Goal: Check status: Check status

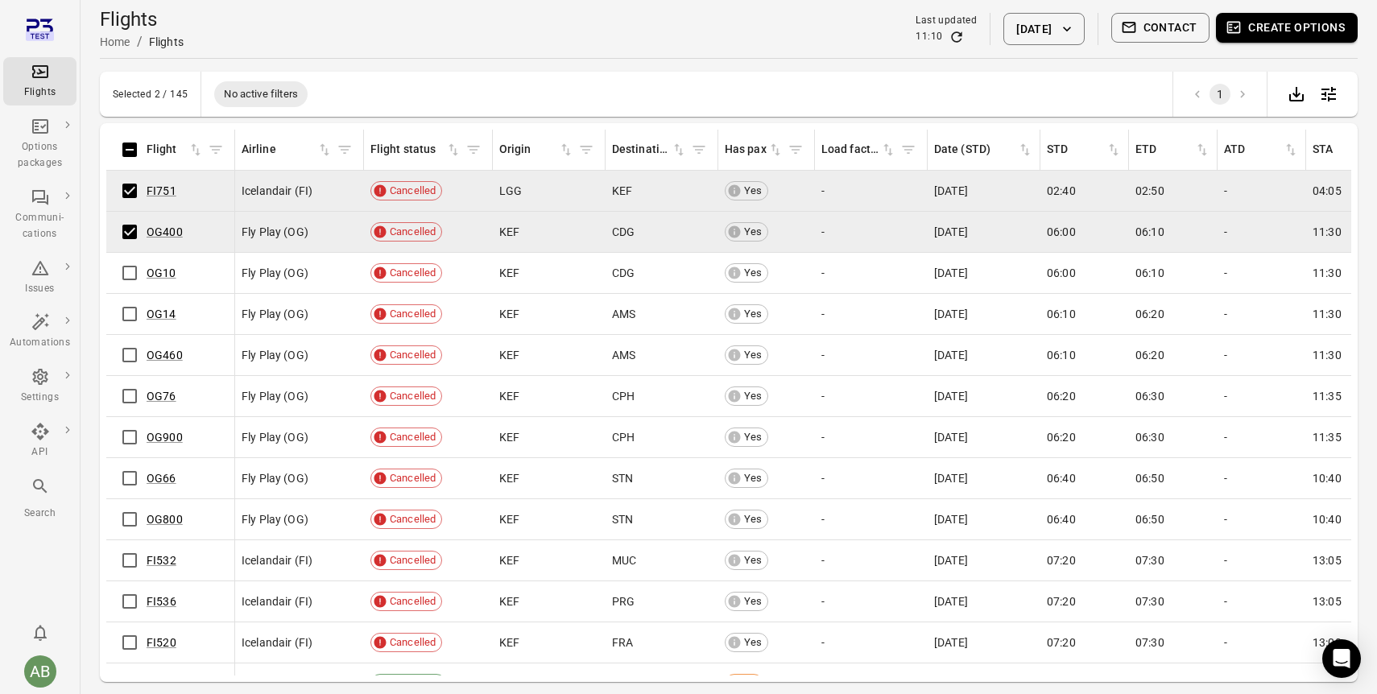
click at [1286, 30] on button "Create options" at bounding box center [1287, 28] width 142 height 30
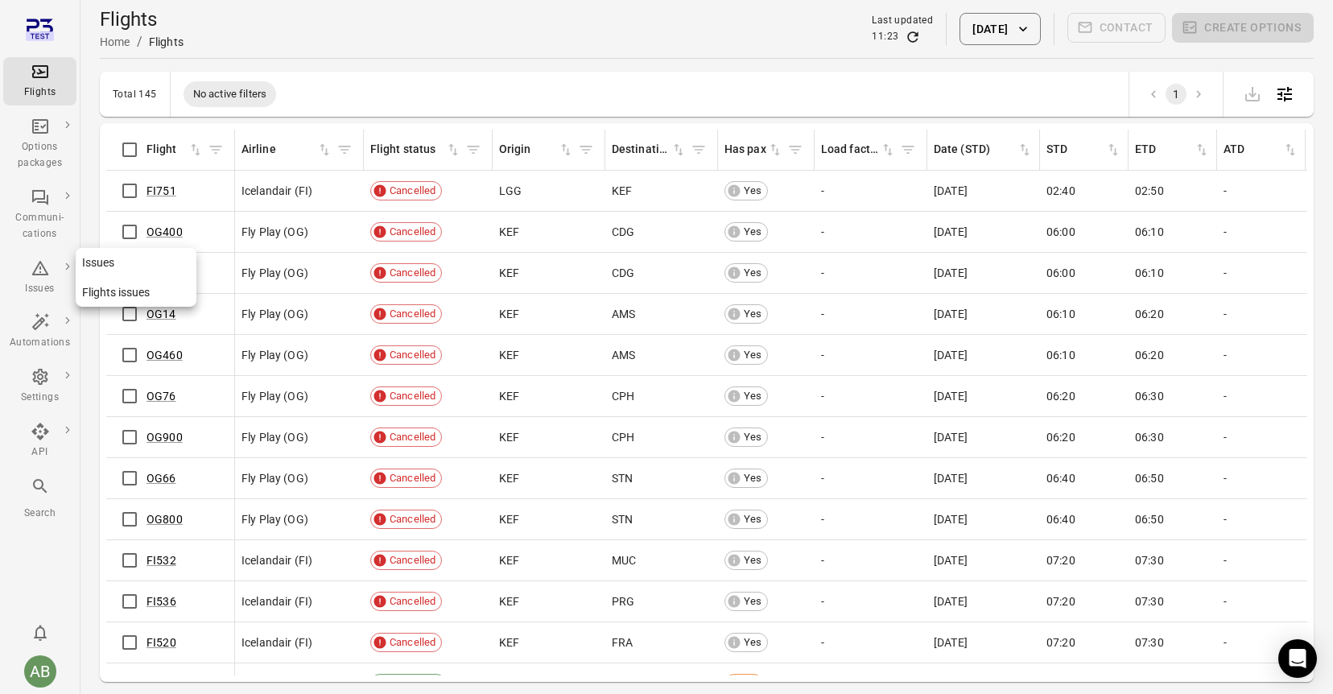
click at [48, 288] on div "Issues" at bounding box center [40, 289] width 60 height 16
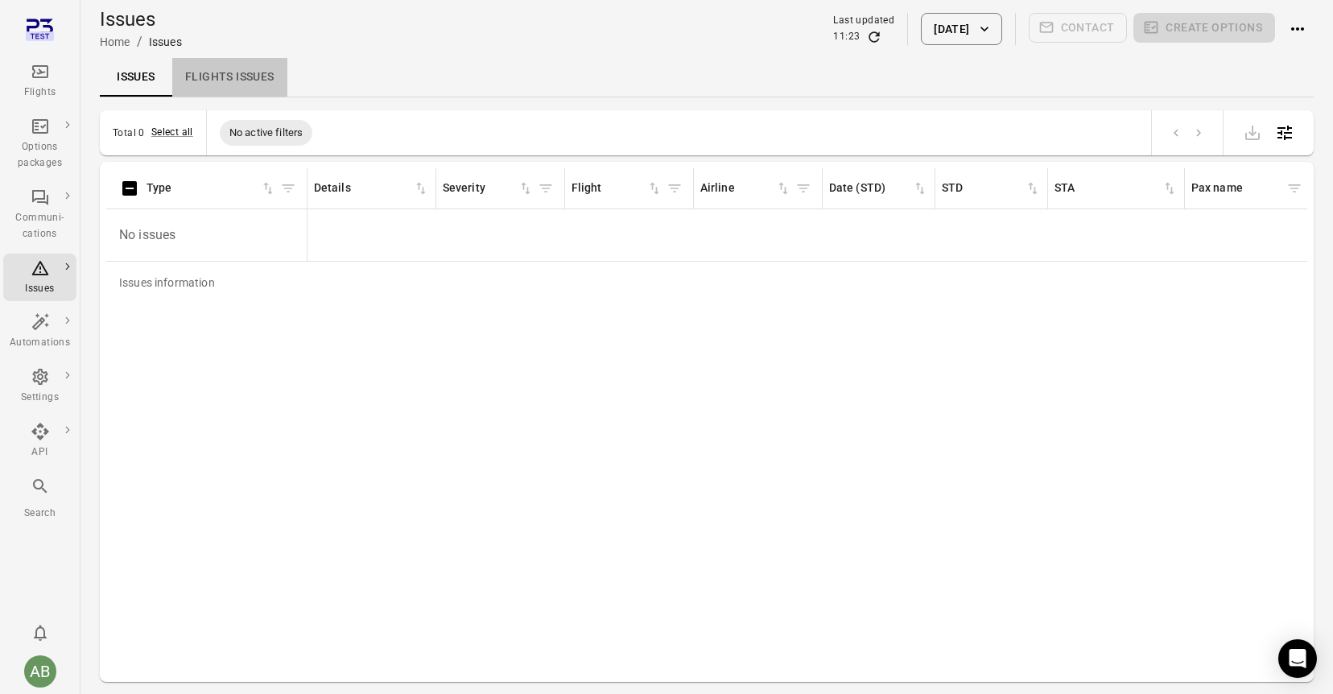
click at [240, 75] on link "Flights issues" at bounding box center [229, 77] width 115 height 39
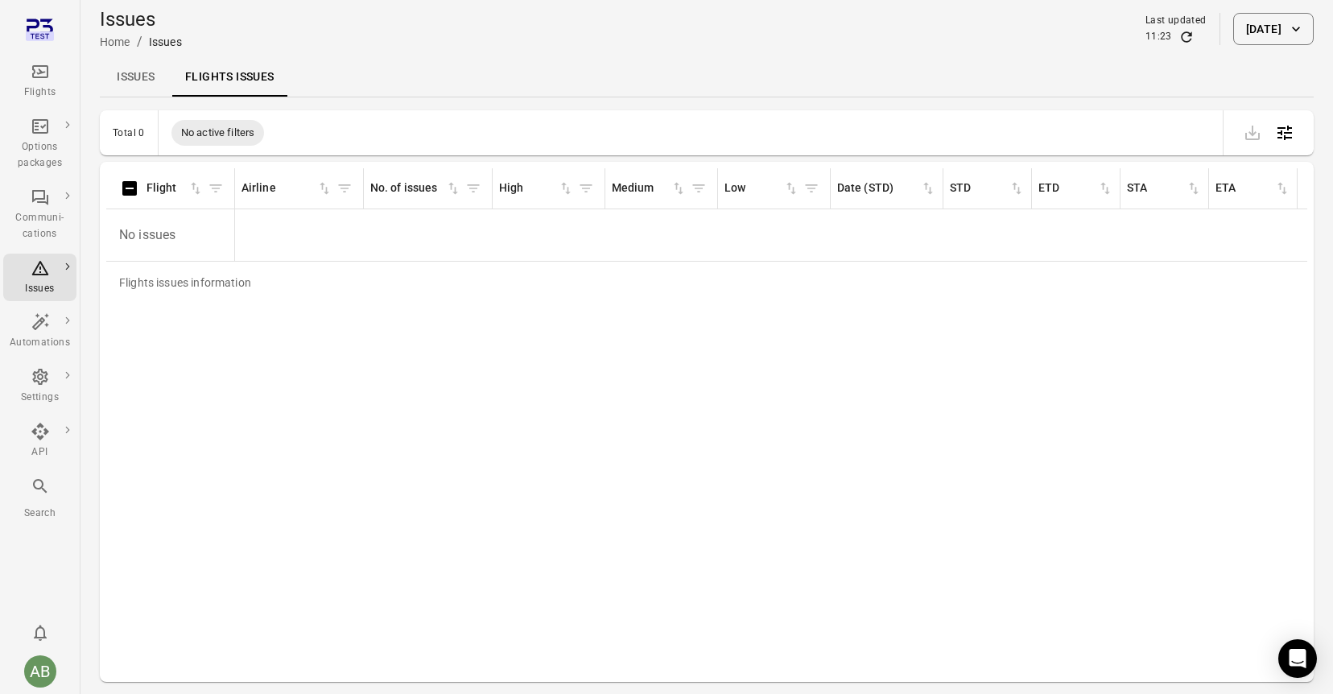
click at [130, 74] on link "Issues" at bounding box center [136, 77] width 72 height 39
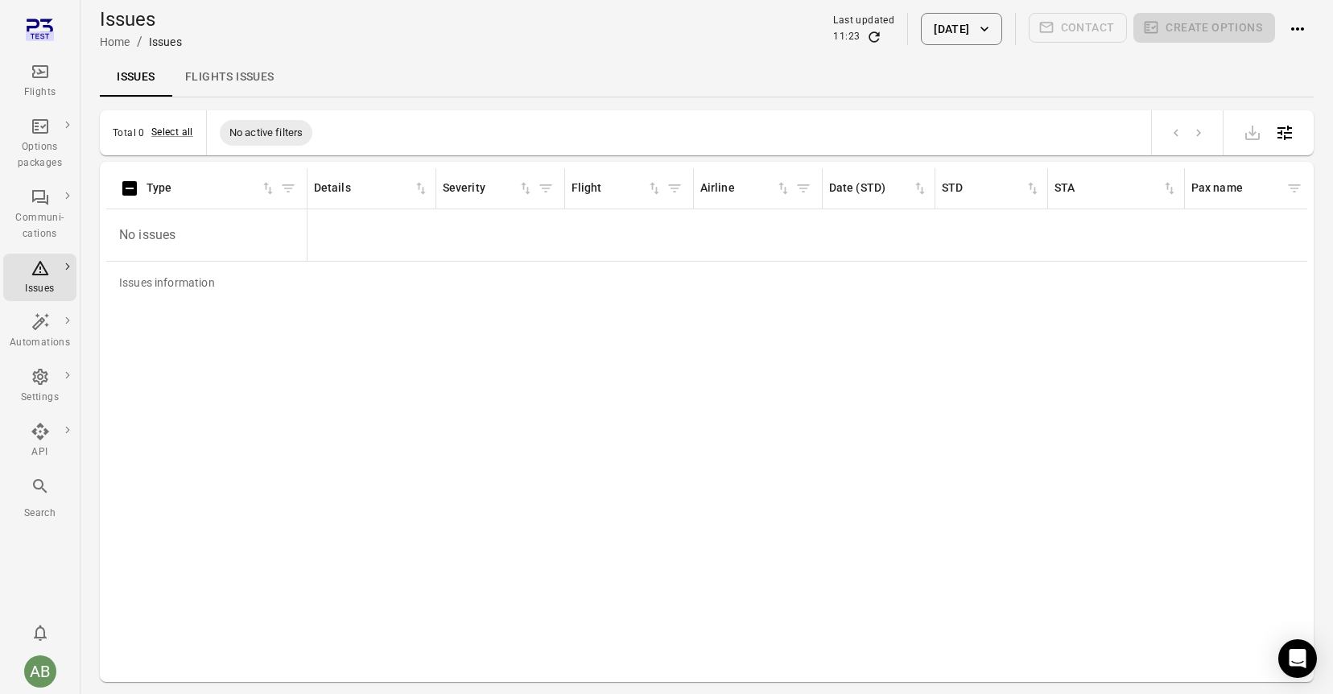
click at [250, 79] on link "Flights issues" at bounding box center [229, 77] width 115 height 39
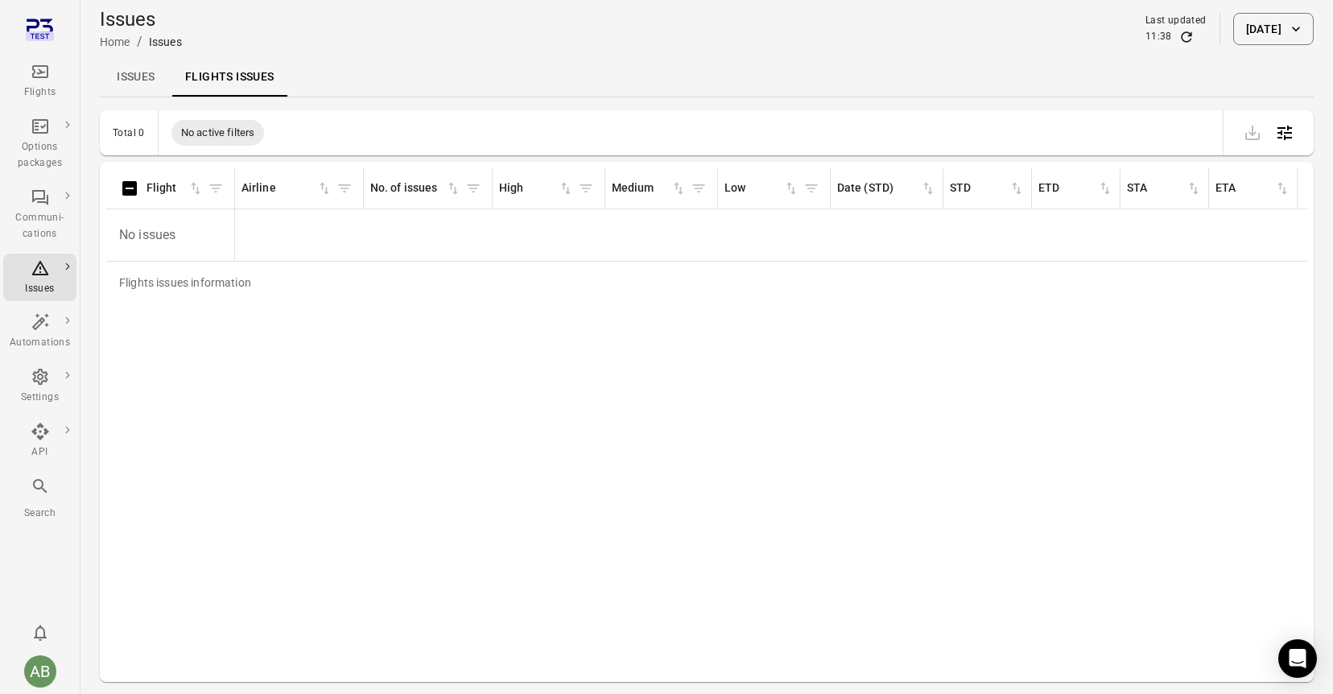
click at [128, 72] on link "Issues" at bounding box center [136, 77] width 72 height 39
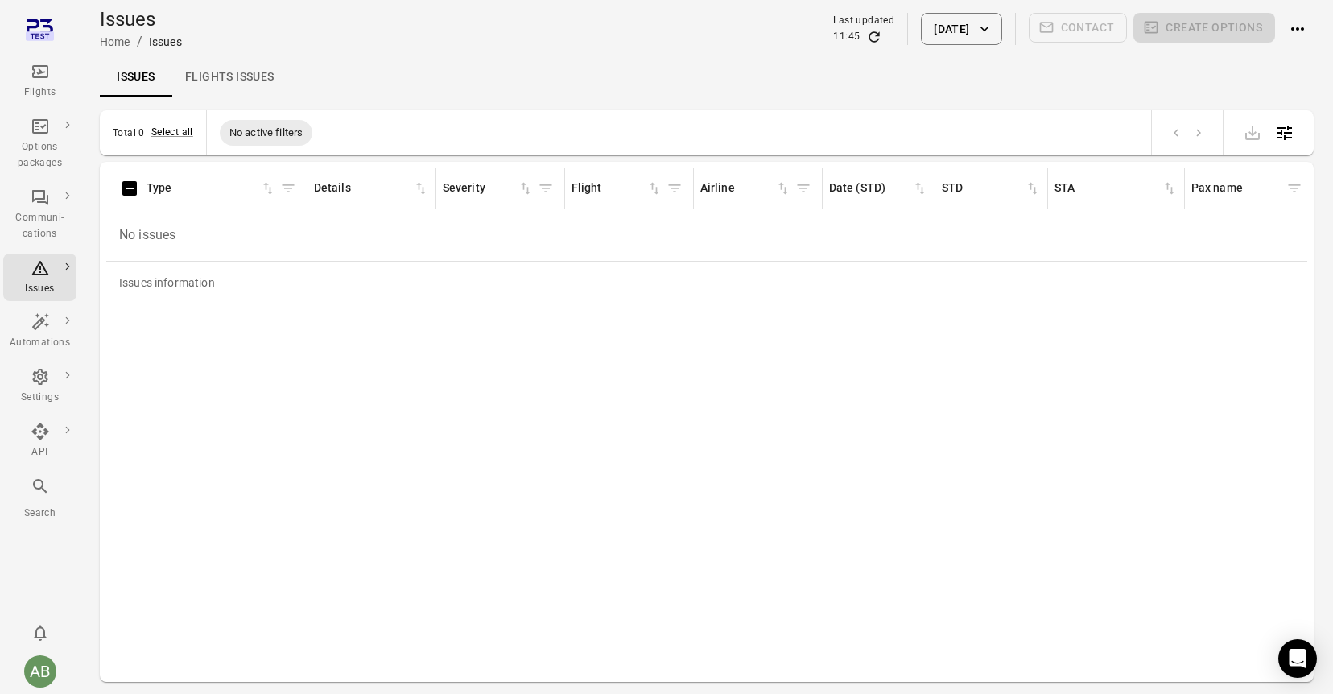
click at [945, 31] on button "[DATE]" at bounding box center [961, 29] width 81 height 32
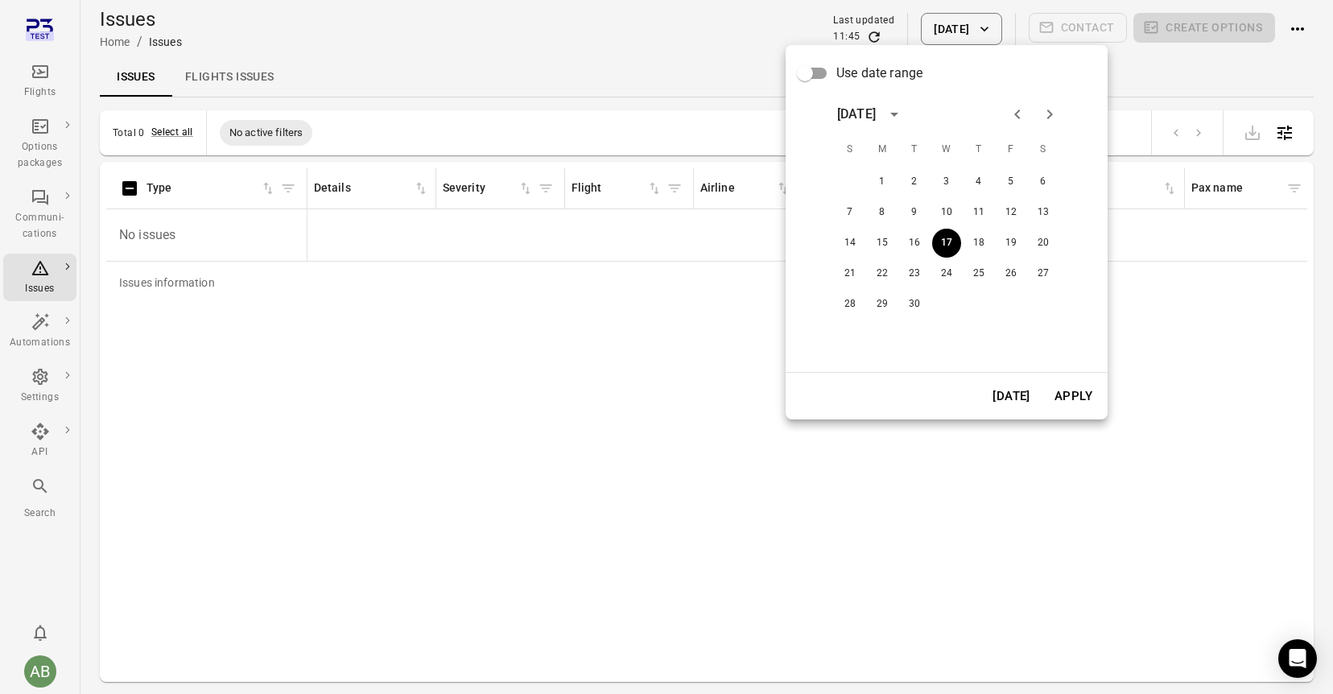
click at [876, 78] on span "Use date range" at bounding box center [880, 73] width 86 height 19
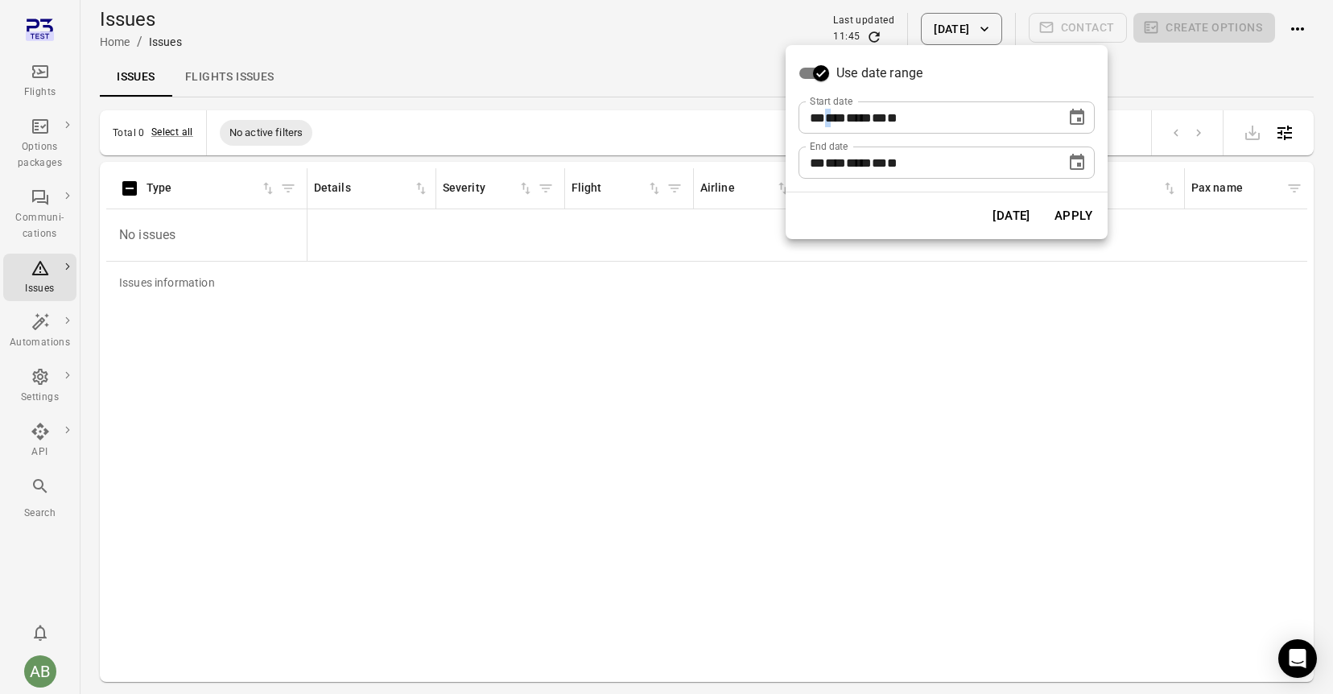
click at [838, 116] on span "***" at bounding box center [835, 118] width 21 height 12
type input "**********"
click at [1081, 208] on button "Apply" at bounding box center [1074, 216] width 56 height 34
